Goal: Task Accomplishment & Management: Manage account settings

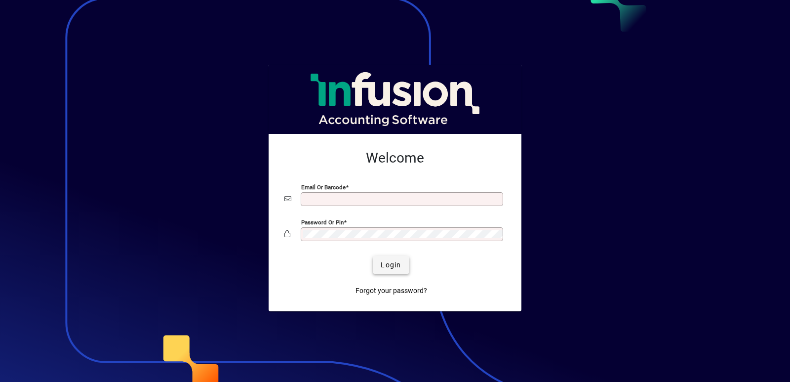
type input "**********"
click at [384, 260] on span "Login" at bounding box center [391, 265] width 20 height 10
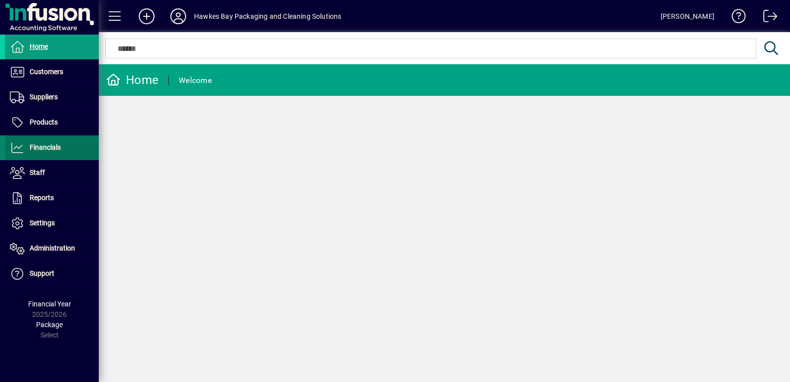
click at [15, 141] on span at bounding box center [52, 148] width 94 height 24
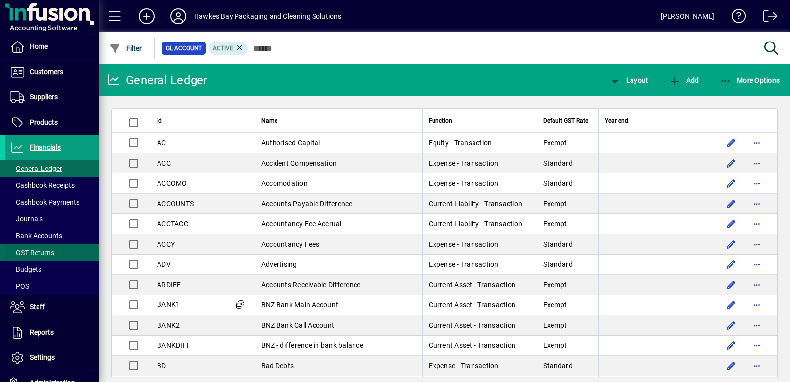
click at [29, 250] on span "GST Returns" at bounding box center [32, 252] width 44 height 8
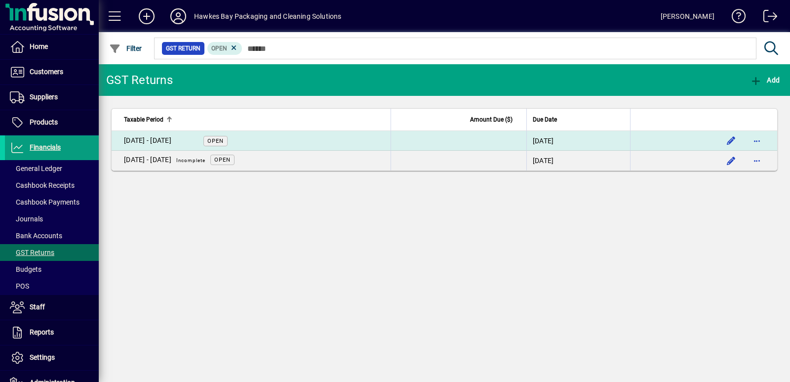
click at [169, 139] on div "[DATE] - [DATE]" at bounding box center [147, 140] width 47 height 10
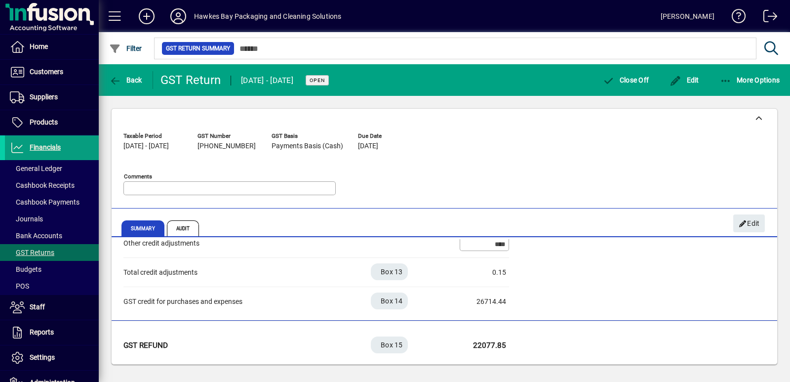
scroll to position [364, 0]
click at [186, 230] on span "Audit" at bounding box center [183, 228] width 33 height 16
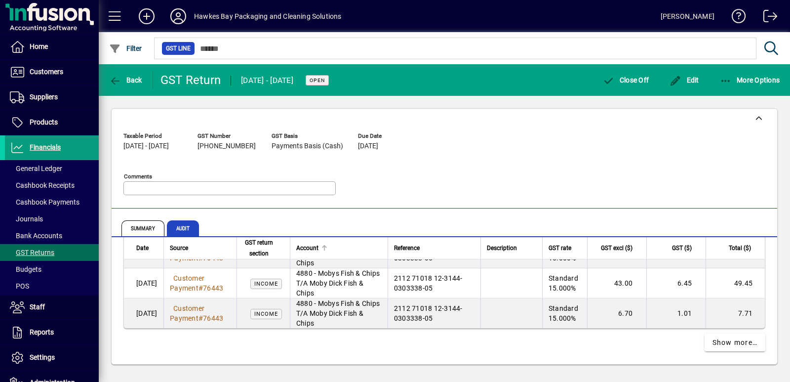
scroll to position [2925, 0]
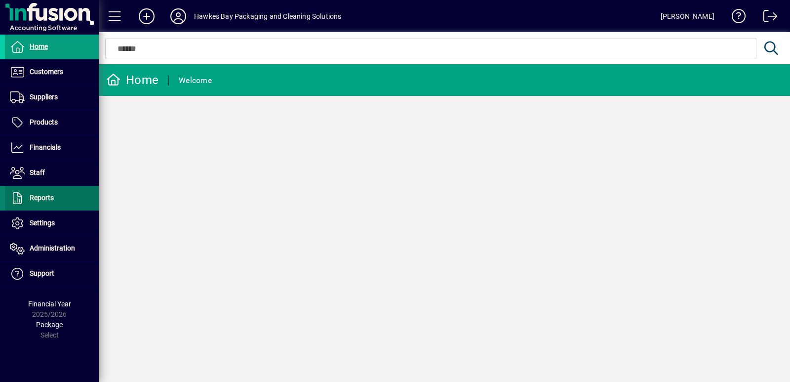
click at [40, 199] on span "Reports" at bounding box center [42, 198] width 24 height 8
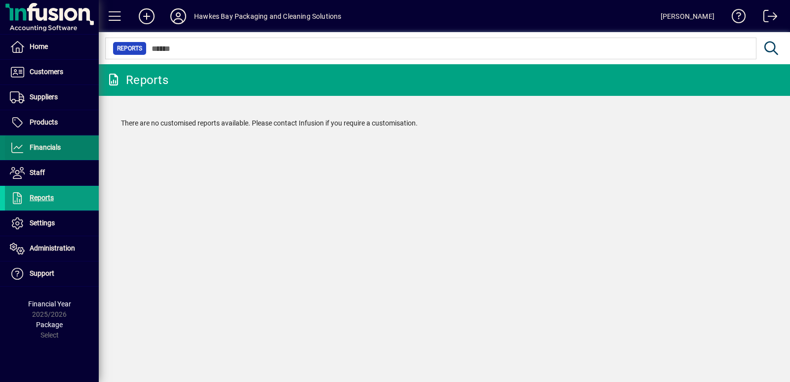
click at [31, 153] on span "Financials" at bounding box center [33, 148] width 56 height 12
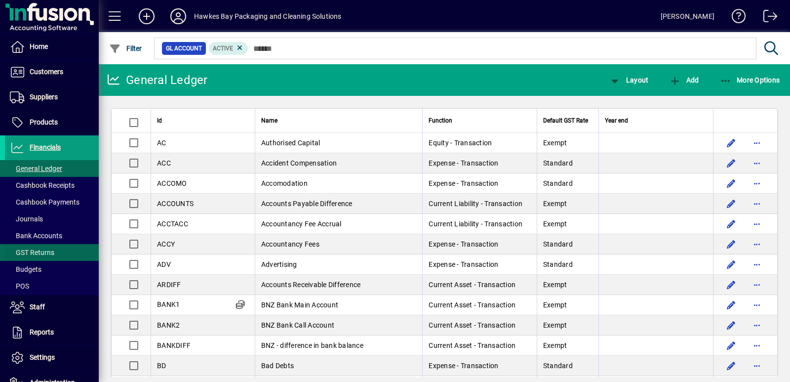
click at [29, 247] on span "GST Returns" at bounding box center [29, 252] width 49 height 10
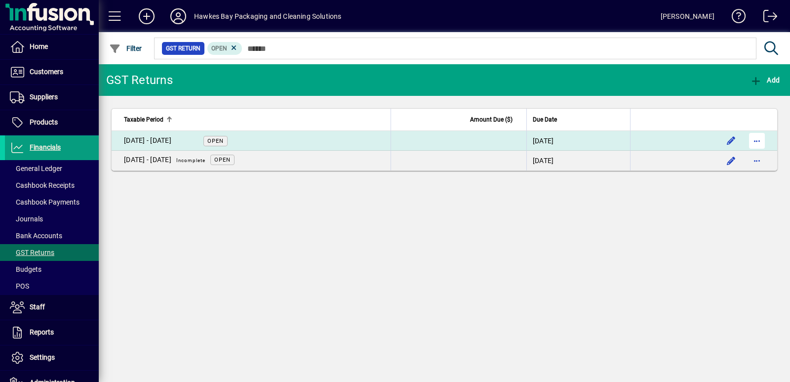
click at [759, 138] on span "button" at bounding box center [757, 141] width 24 height 24
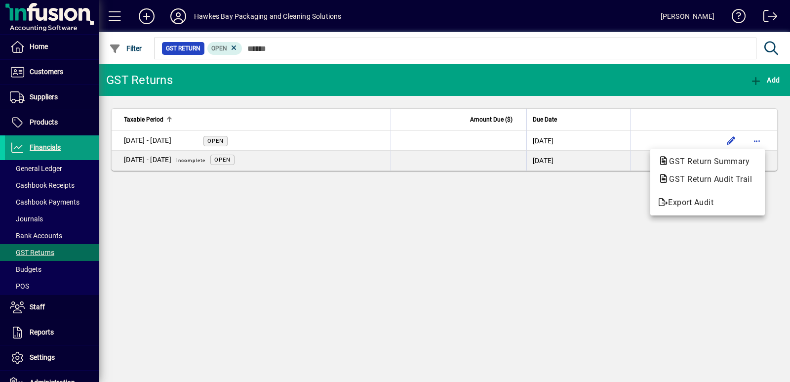
click at [143, 137] on div at bounding box center [395, 191] width 790 height 382
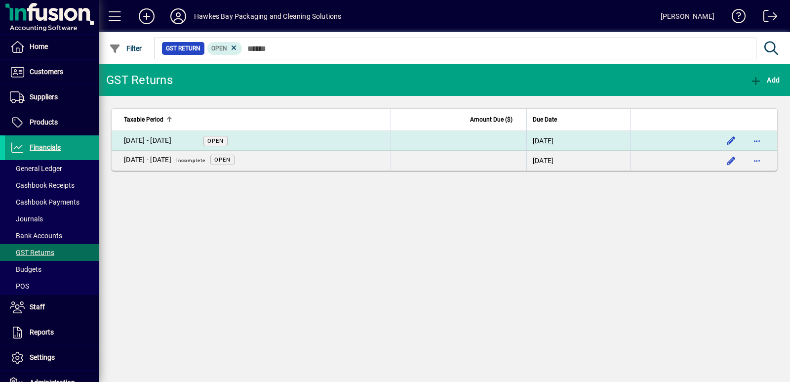
click at [143, 137] on div "[DATE] - [DATE]" at bounding box center [147, 140] width 47 height 10
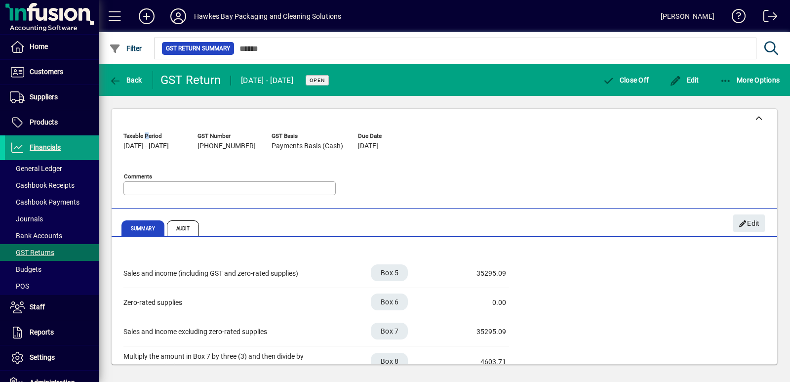
click at [143, 137] on span "Taxable Period" at bounding box center [152, 136] width 59 height 6
click at [618, 78] on span "Close Off" at bounding box center [626, 80] width 46 height 8
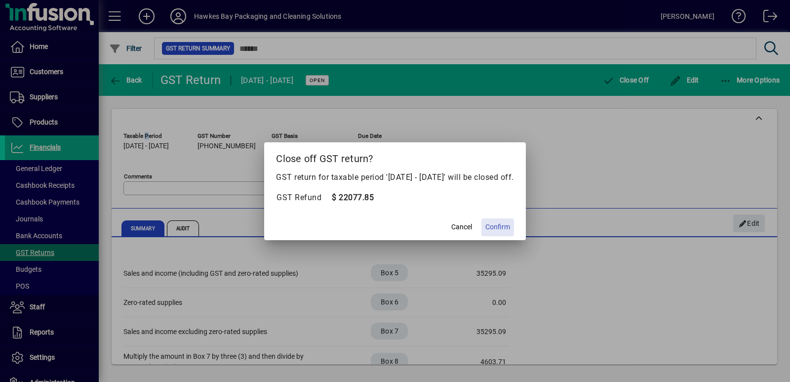
click at [510, 227] on span "Confirm" at bounding box center [498, 227] width 25 height 10
